Goal: Information Seeking & Learning: Learn about a topic

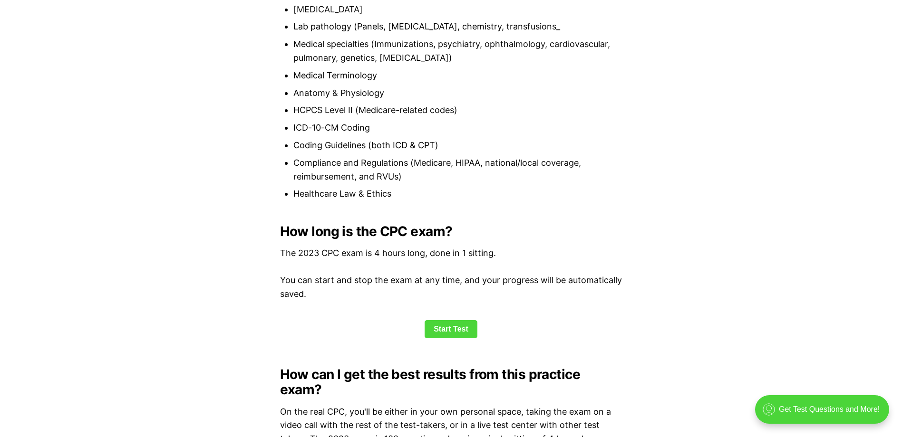
scroll to position [1093, 0]
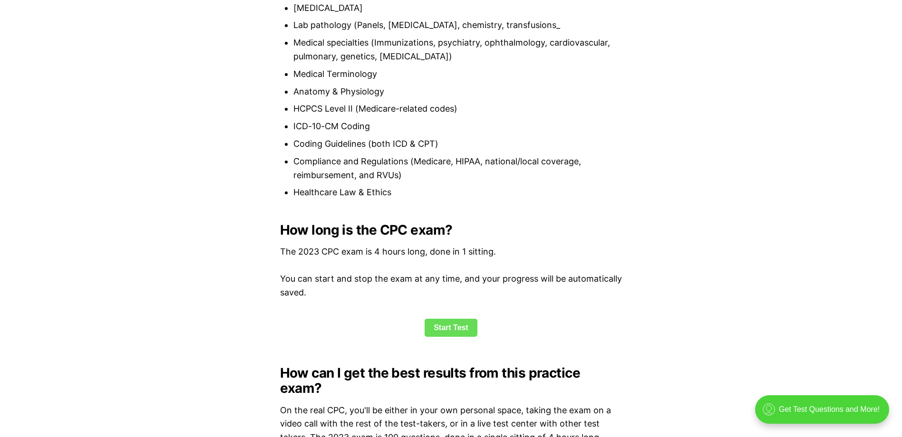
click at [447, 323] on link "Start Test" at bounding box center [451, 328] width 53 height 18
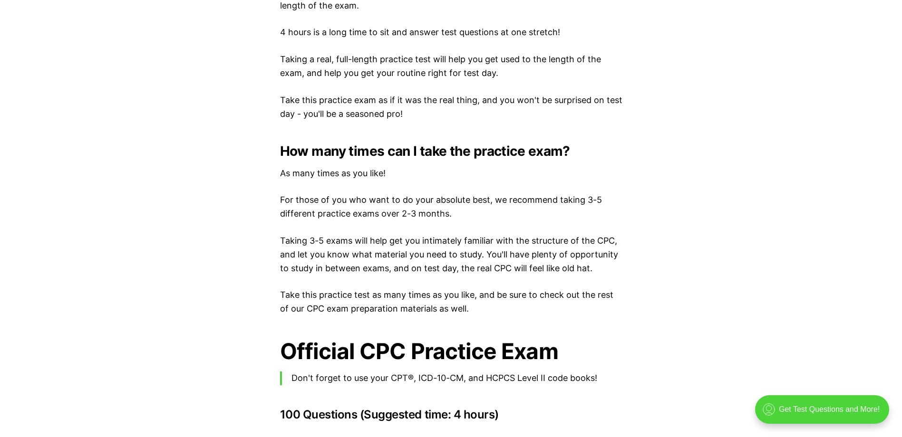
scroll to position [1749, 0]
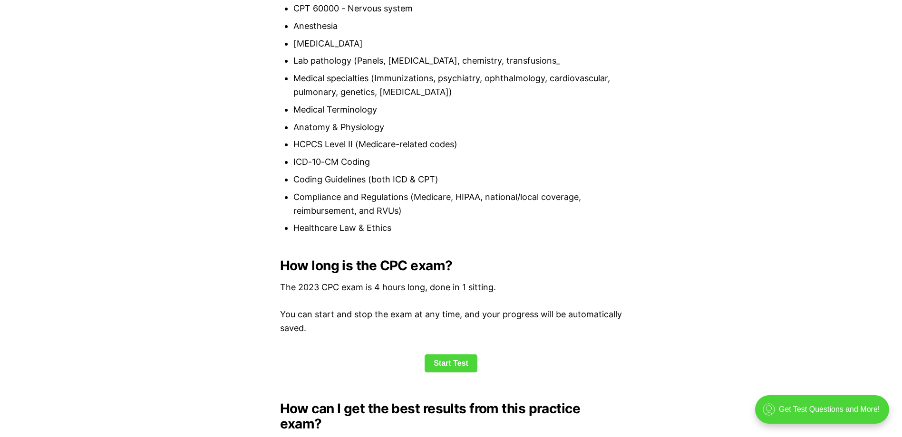
scroll to position [1056, 0]
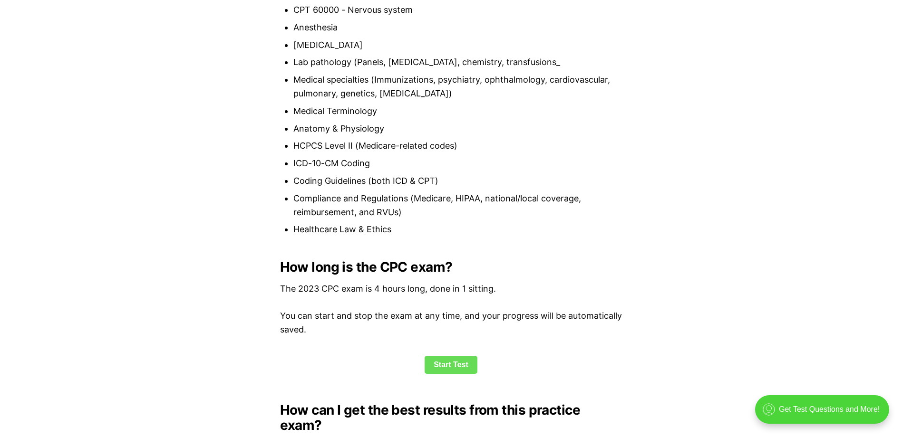
click at [441, 360] on link "Start Test" at bounding box center [451, 365] width 53 height 18
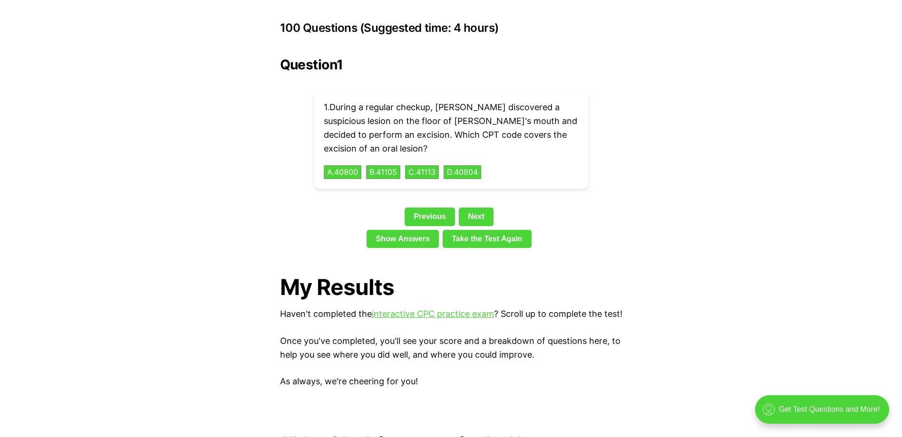
scroll to position [2144, 0]
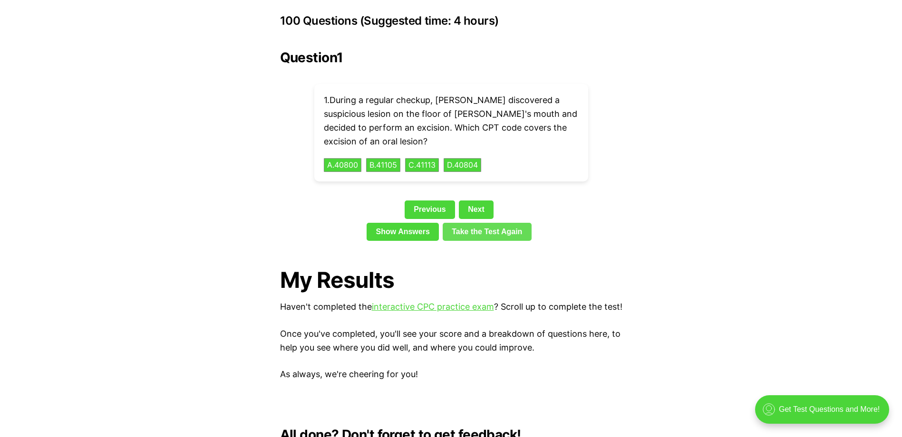
click at [481, 223] on link "Take the Test Again" at bounding box center [487, 232] width 89 height 18
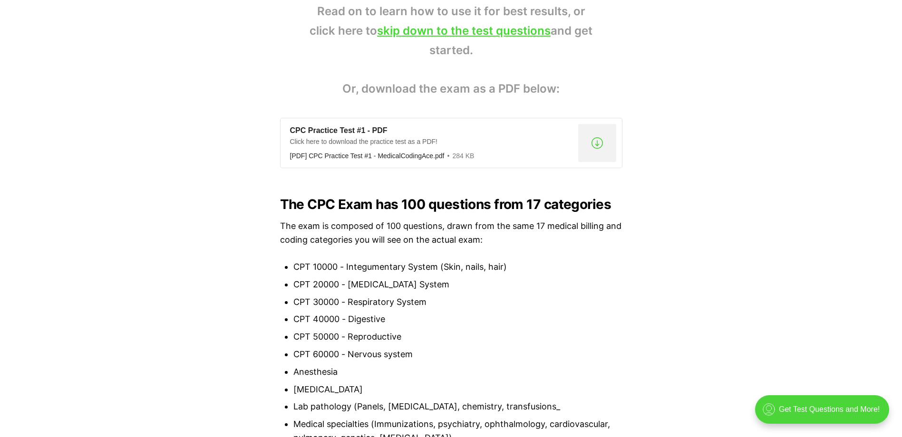
scroll to position [711, 0]
click at [595, 142] on div ".a{fill:none;stroke:currentColor;stroke-linecap:round;stroke-linejoin:round;str…" at bounding box center [597, 144] width 38 height 38
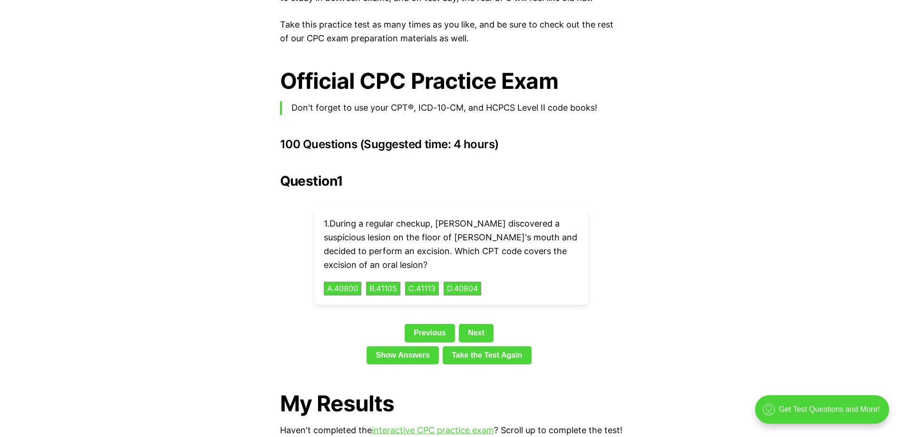
scroll to position [2021, 0]
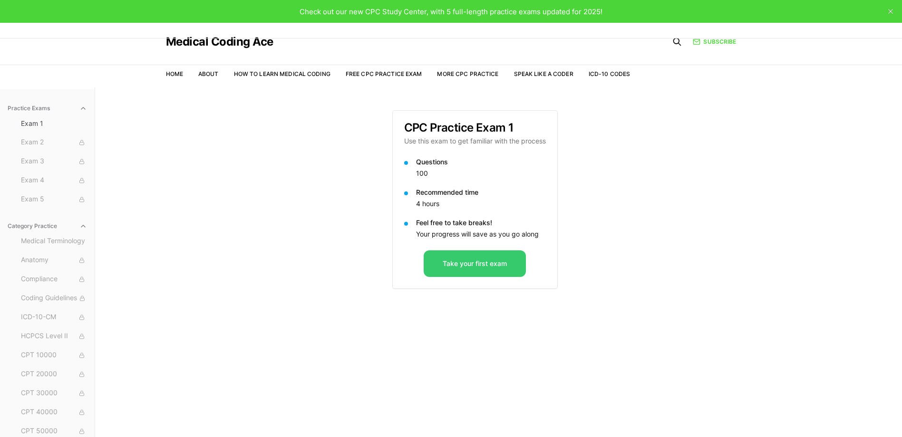
click at [502, 272] on button "Take your first exam" at bounding box center [475, 264] width 102 height 27
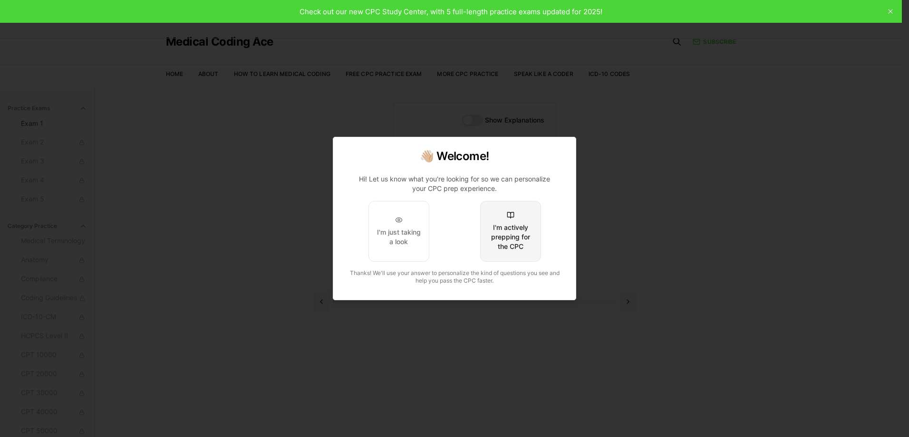
click at [519, 227] on div "I'm actively prepping for the CPC" at bounding box center [510, 237] width 45 height 29
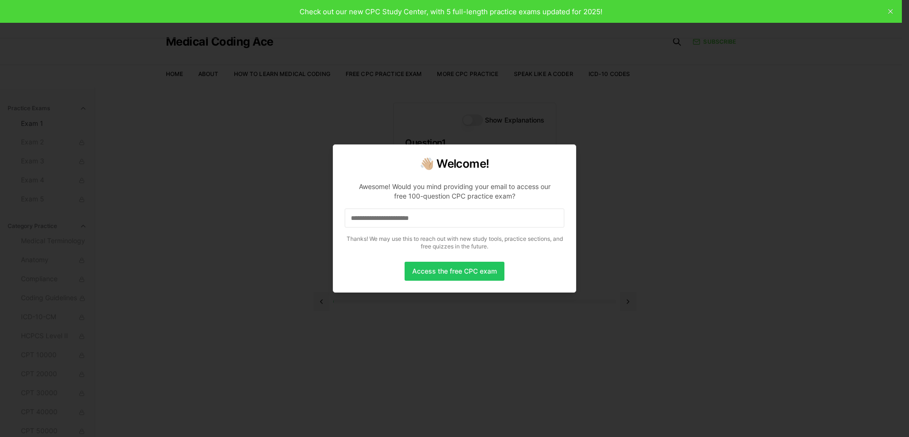
click at [682, 193] on div at bounding box center [454, 218] width 909 height 437
click at [893, 11] on div at bounding box center [454, 218] width 909 height 437
